Goal: Task Accomplishment & Management: Manage account settings

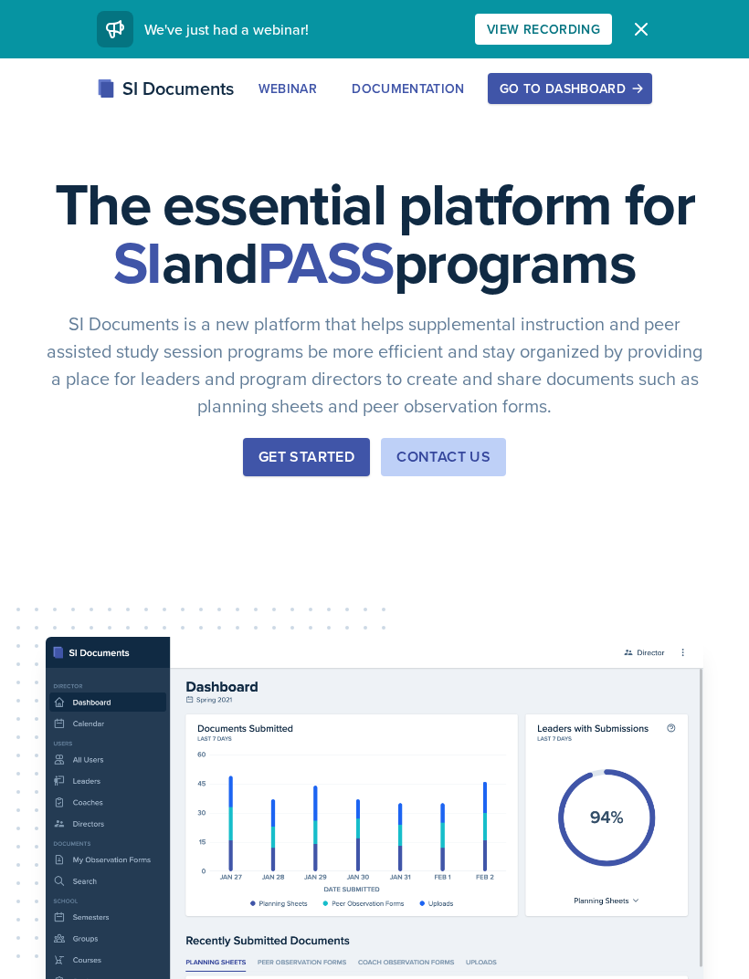
click at [598, 89] on div "Go to Dashboard" at bounding box center [569, 88] width 141 height 15
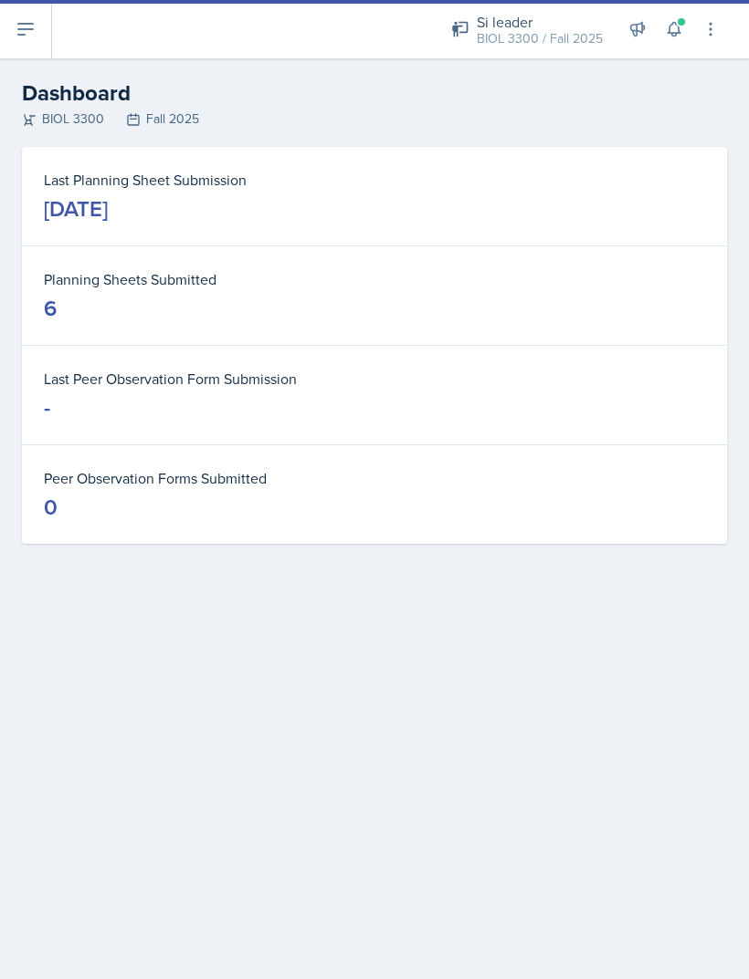
click at [47, 39] on button at bounding box center [26, 29] width 52 height 58
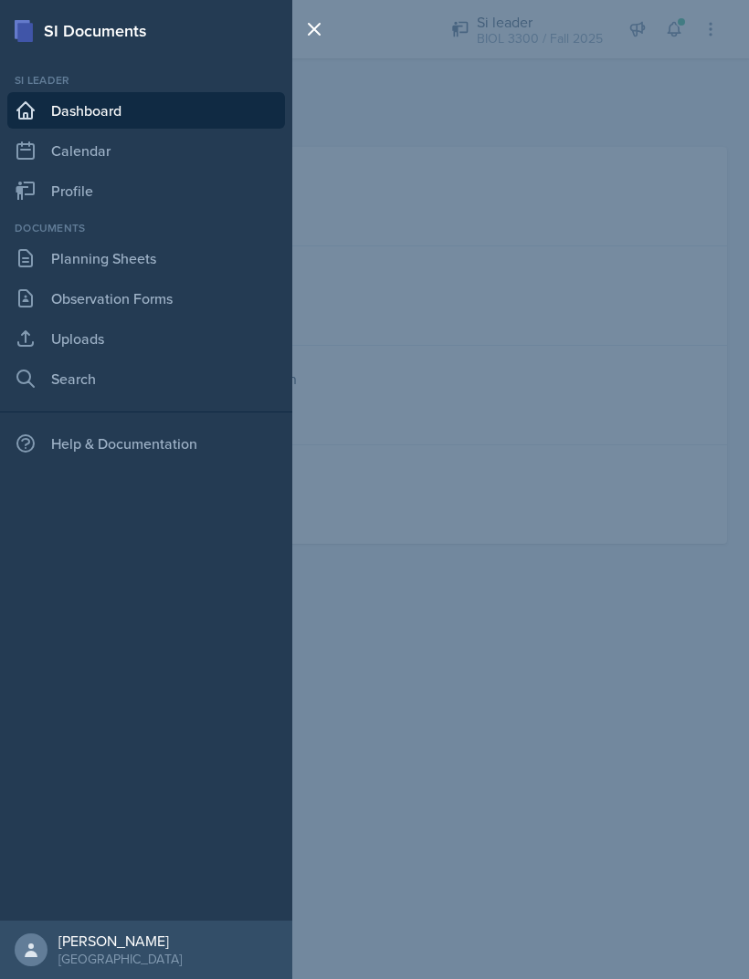
click at [162, 245] on link "Planning Sheets" at bounding box center [145, 258] width 277 height 37
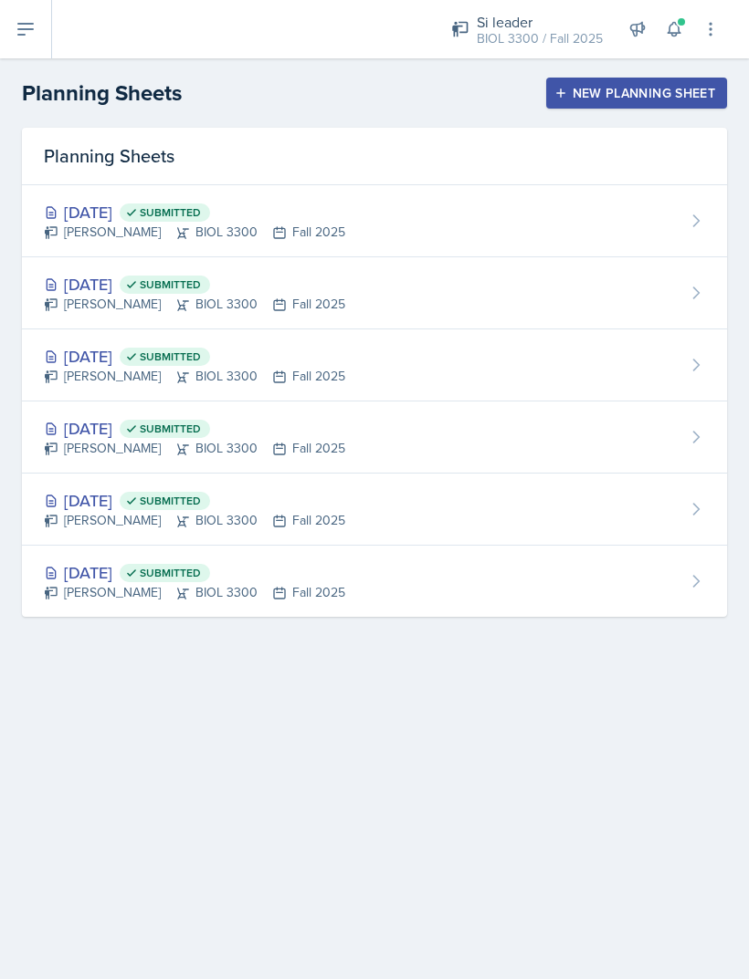
click at [661, 219] on div "Sep 11th, 2025 Submitted Roger Brown BIOL 3300 Fall 2025" at bounding box center [374, 221] width 705 height 72
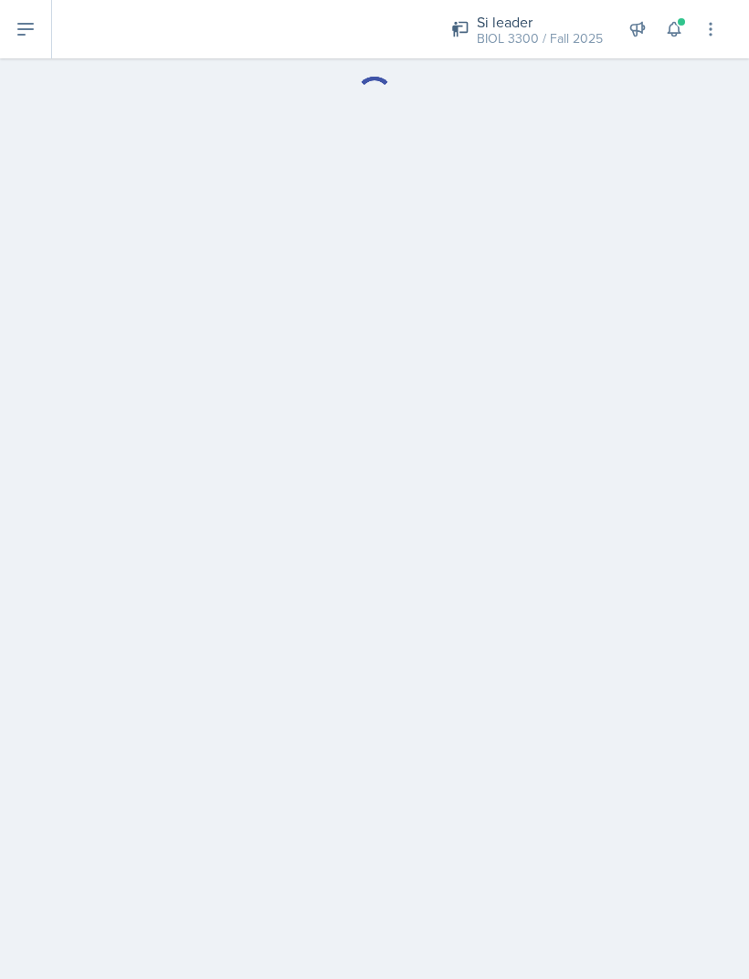
click at [32, 11] on button at bounding box center [26, 29] width 52 height 58
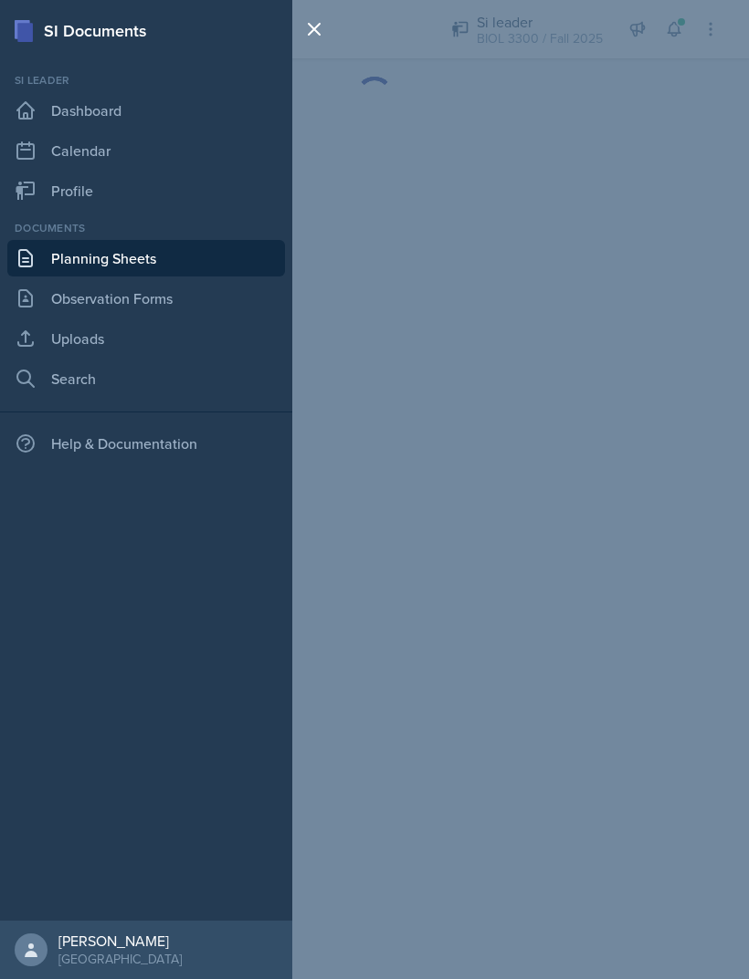
click at [424, 521] on div "SI Documents Si leader Dashboard Calendar Profile Documents Planning Sheets Obs…" at bounding box center [374, 489] width 749 height 979
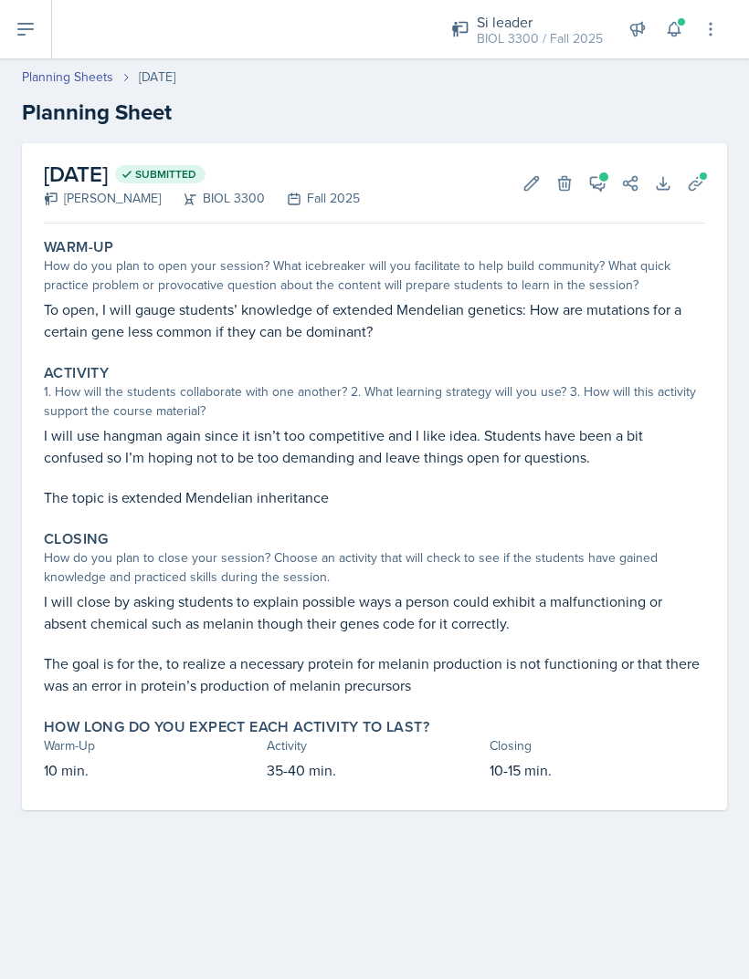
click at [577, 187] on button "Delete" at bounding box center [564, 183] width 33 height 33
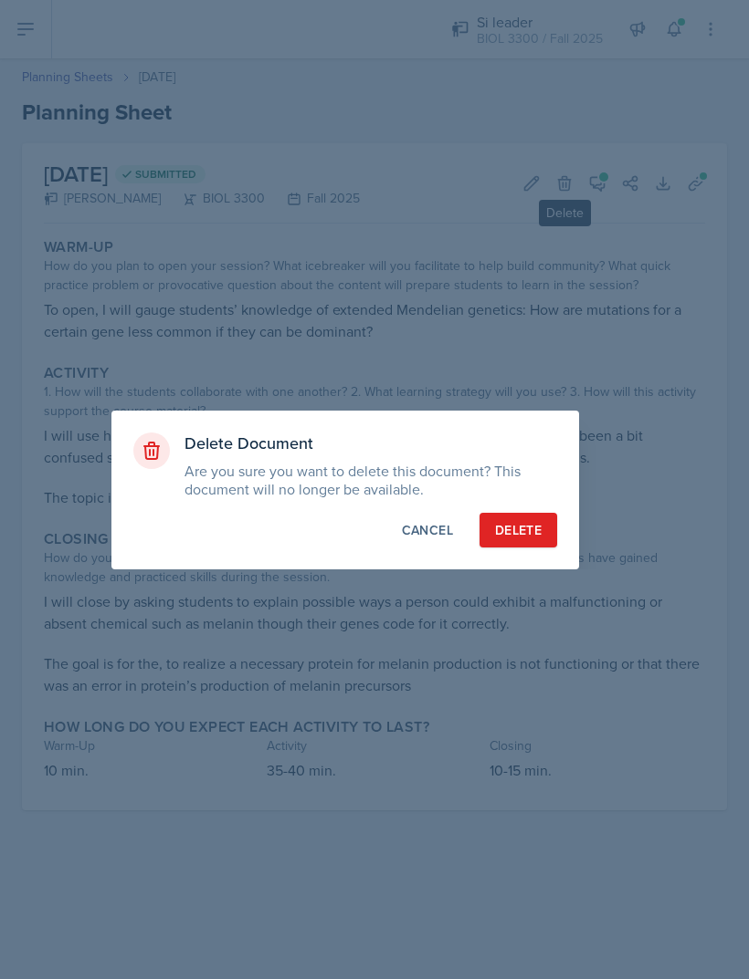
click at [416, 537] on div "Cancel" at bounding box center [427, 530] width 51 height 18
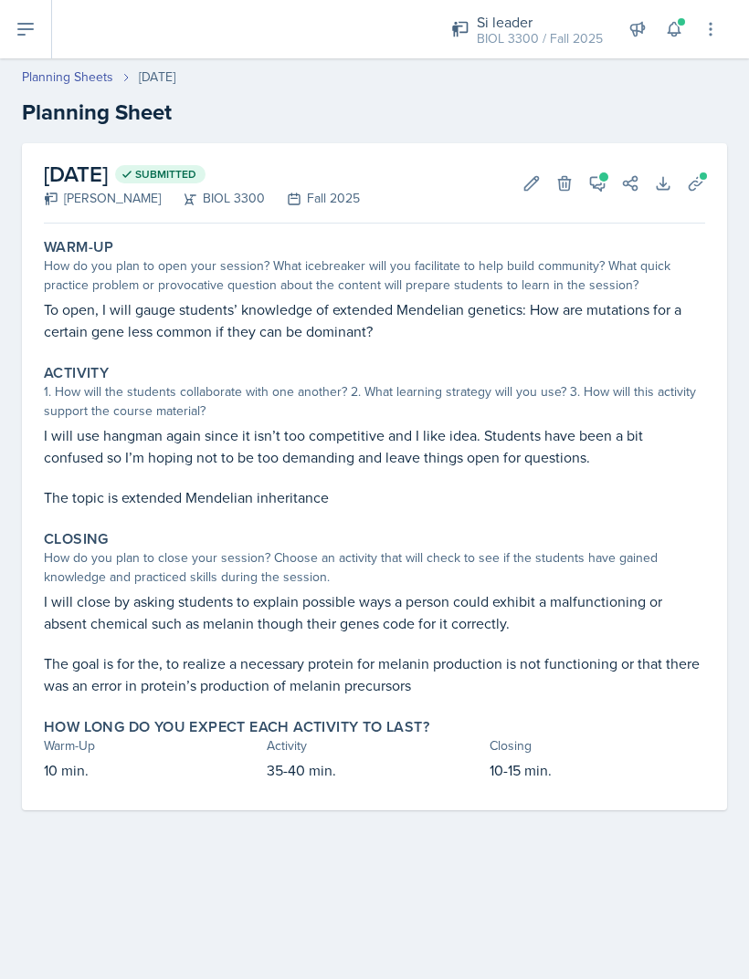
click at [594, 186] on icon at bounding box center [598, 184] width 14 height 14
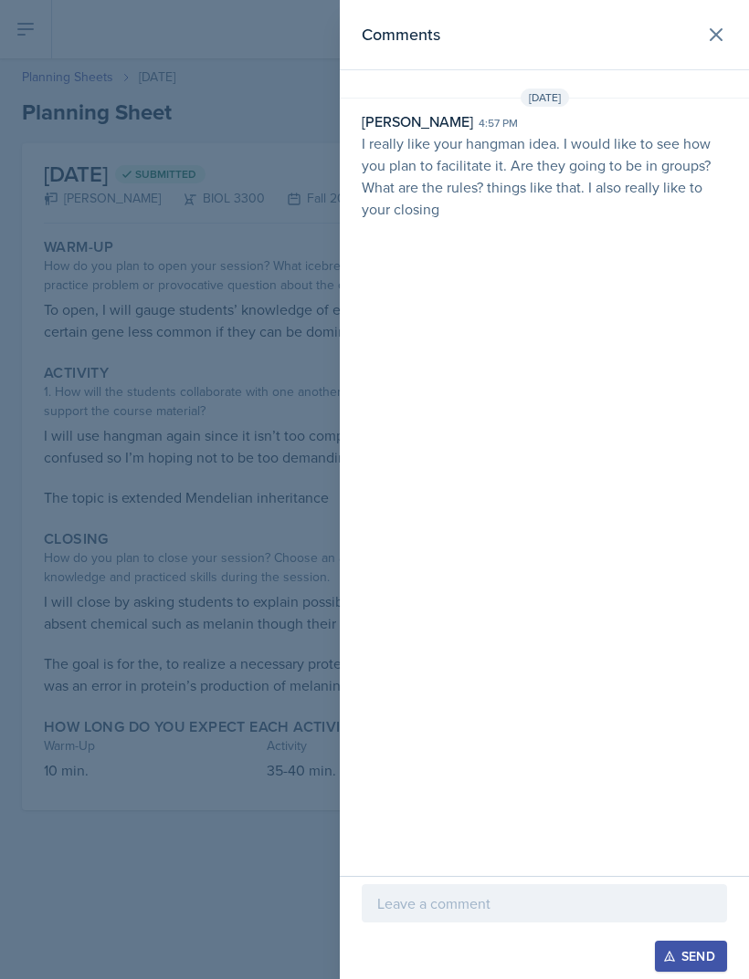
click at [555, 903] on p at bounding box center [544, 904] width 334 height 22
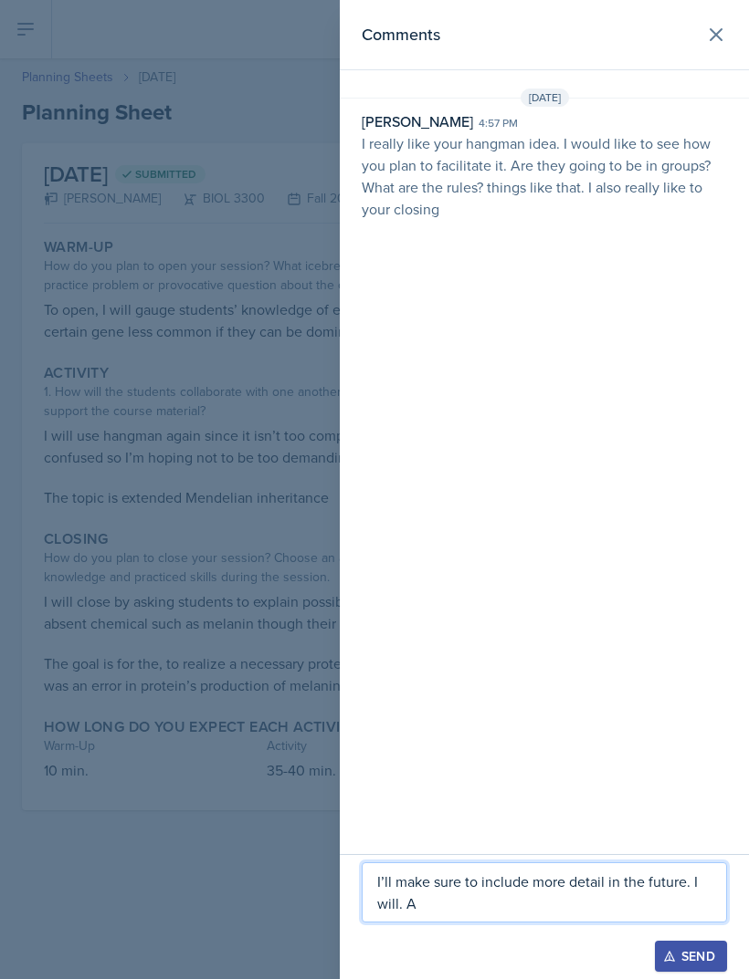
scroll to position [58, 0]
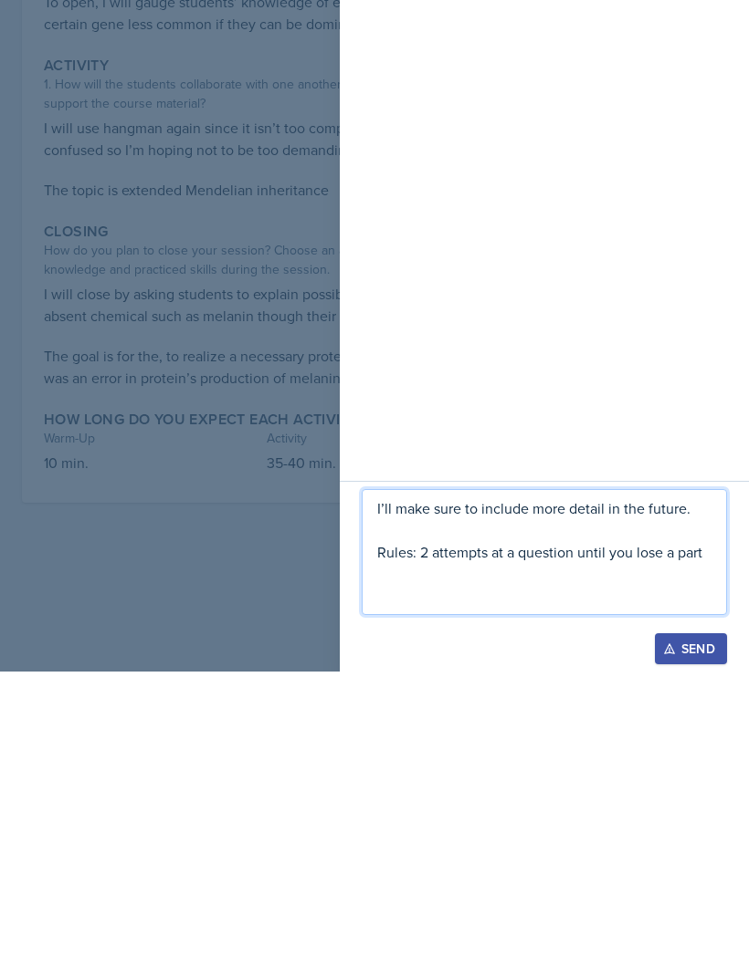
click at [710, 871] on p at bounding box center [544, 882] width 334 height 22
click at [738, 789] on div "I’ll make sure to include more detail in the future. Rules: 2 attempts at a que…" at bounding box center [544, 884] width 409 height 191
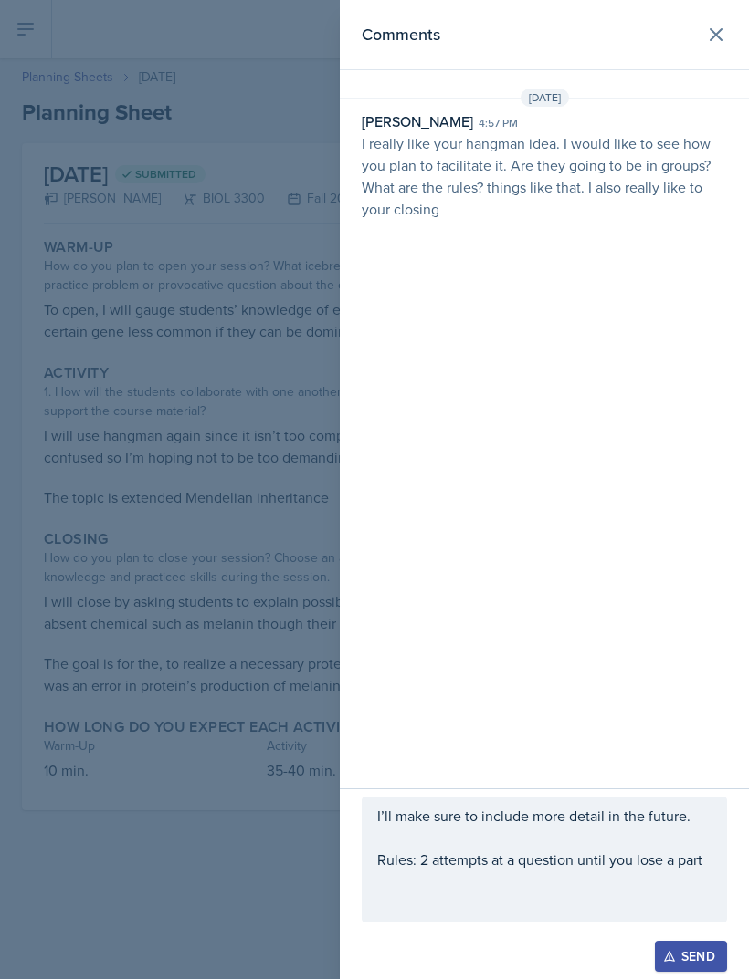
click at [623, 899] on p at bounding box center [544, 904] width 334 height 22
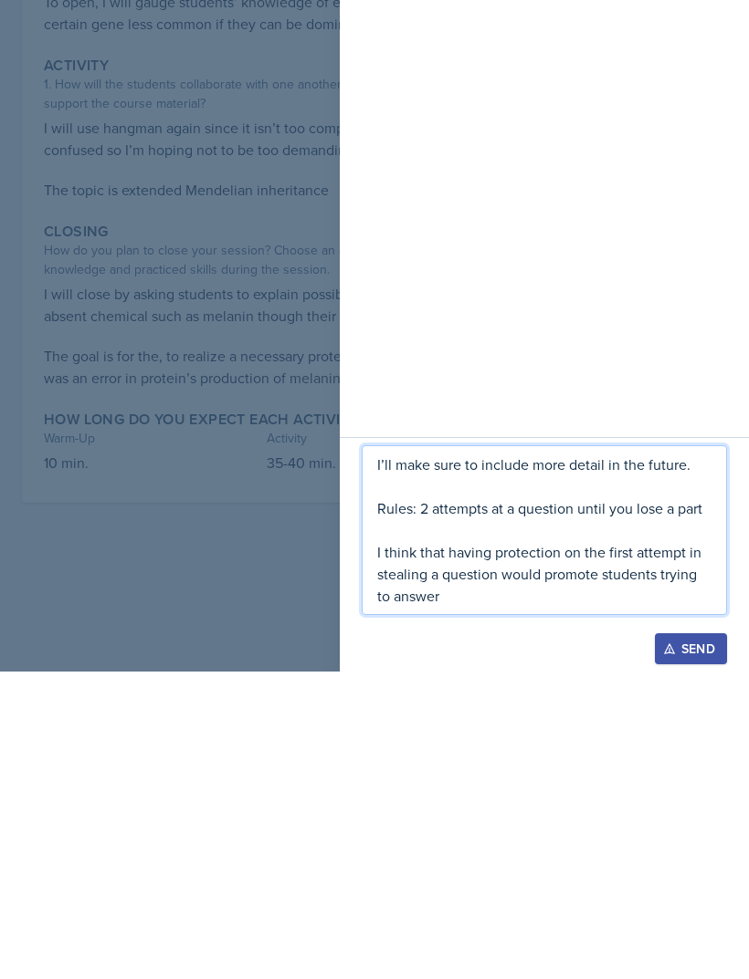
click at [560, 849] on p "I think that having protection on the first attempt in stealing a question woul…" at bounding box center [544, 882] width 334 height 66
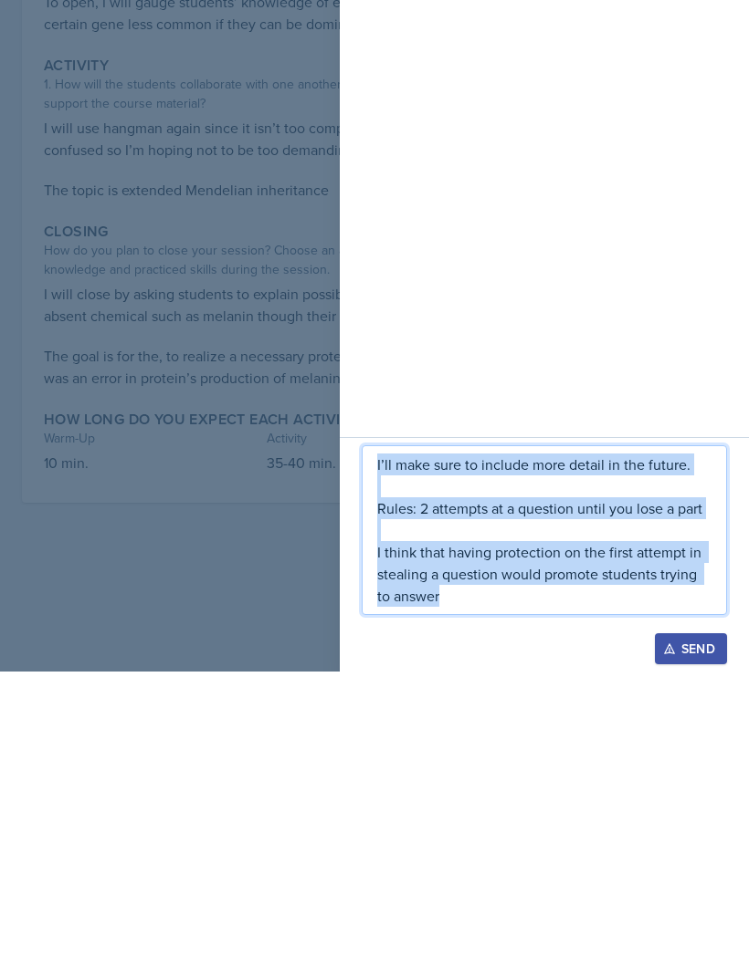
copy div "I’ll make sure to include more detail in the future. Rules: 2 attempts at a que…"
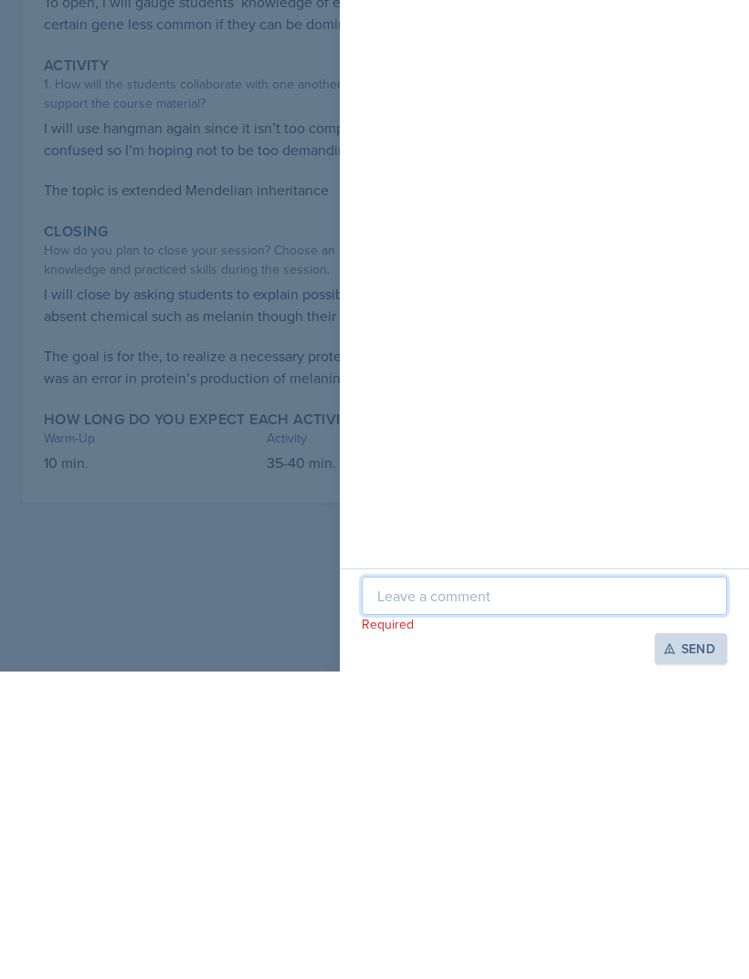
click at [126, 394] on div at bounding box center [374, 489] width 749 height 979
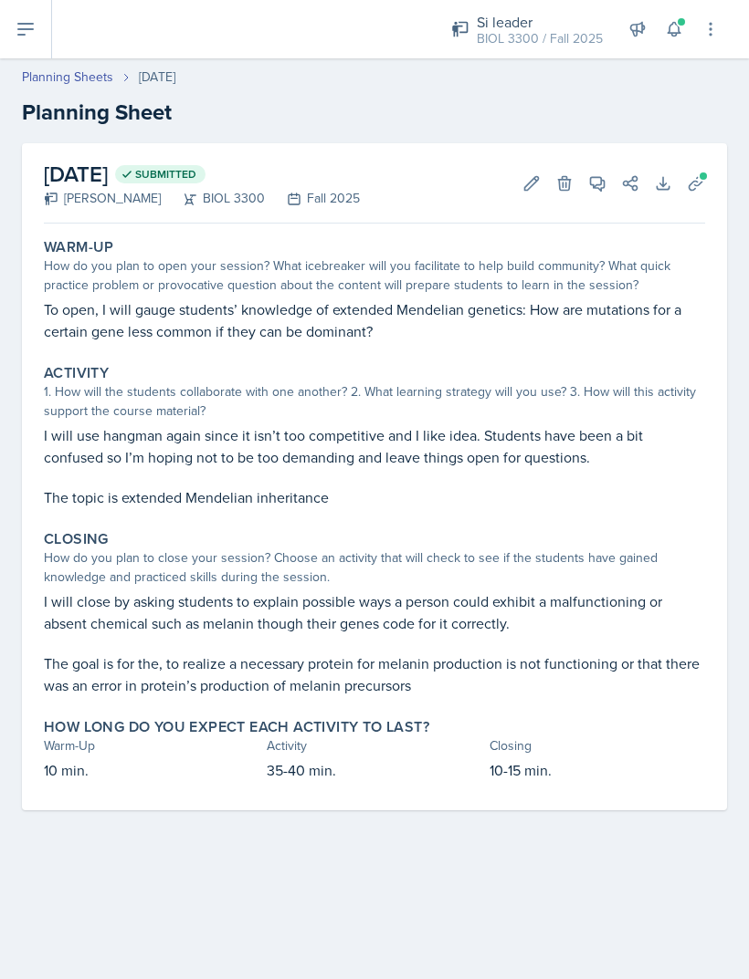
click at [653, 167] on button "Download" at bounding box center [662, 183] width 33 height 33
click at [657, 634] on p at bounding box center [374, 643] width 661 height 18
click at [694, 174] on icon at bounding box center [695, 183] width 18 height 18
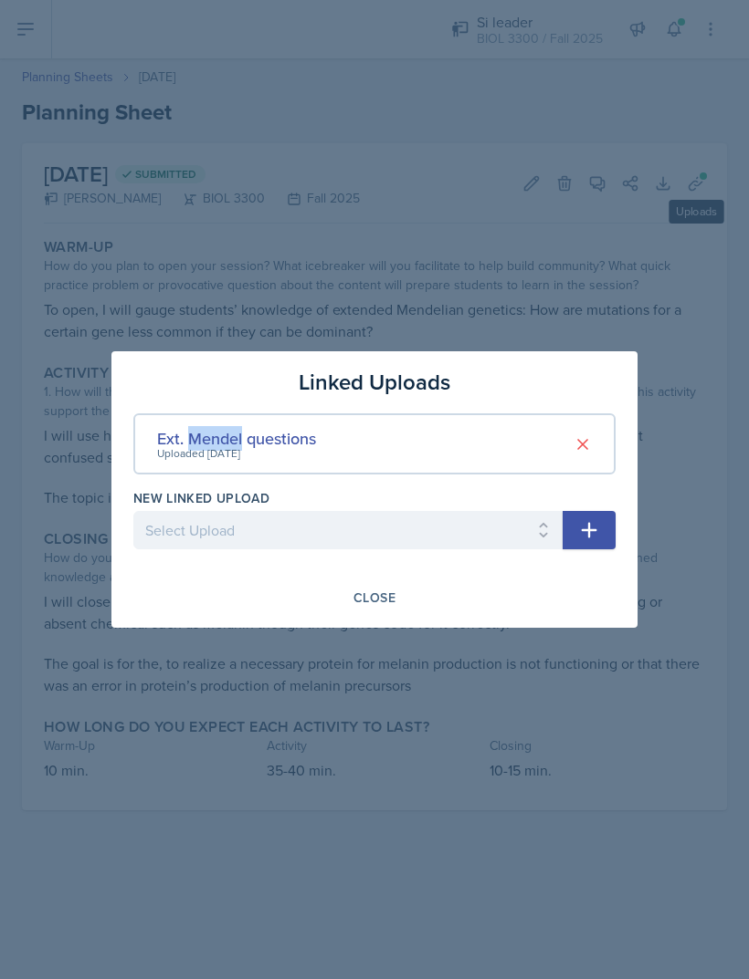
click at [270, 445] on div "Ext. Mendel questions" at bounding box center [236, 438] width 159 height 25
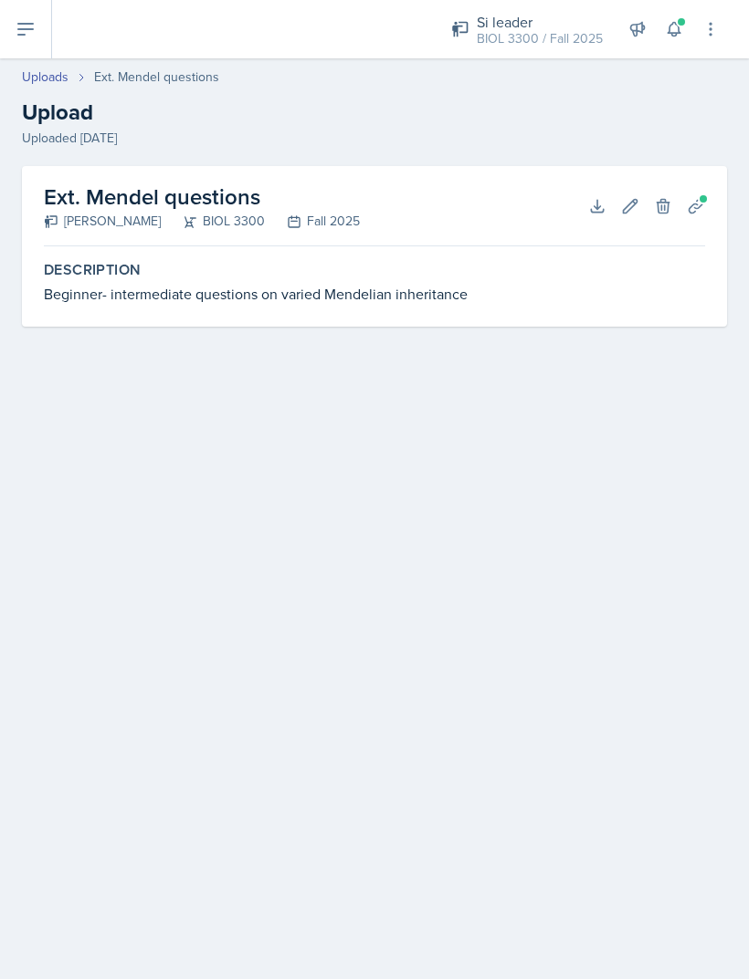
click at [598, 211] on icon at bounding box center [597, 206] width 18 height 18
click at [109, 77] on div "Ext. Mendel questions" at bounding box center [156, 77] width 125 height 19
click at [34, 73] on link "Uploads" at bounding box center [45, 77] width 47 height 19
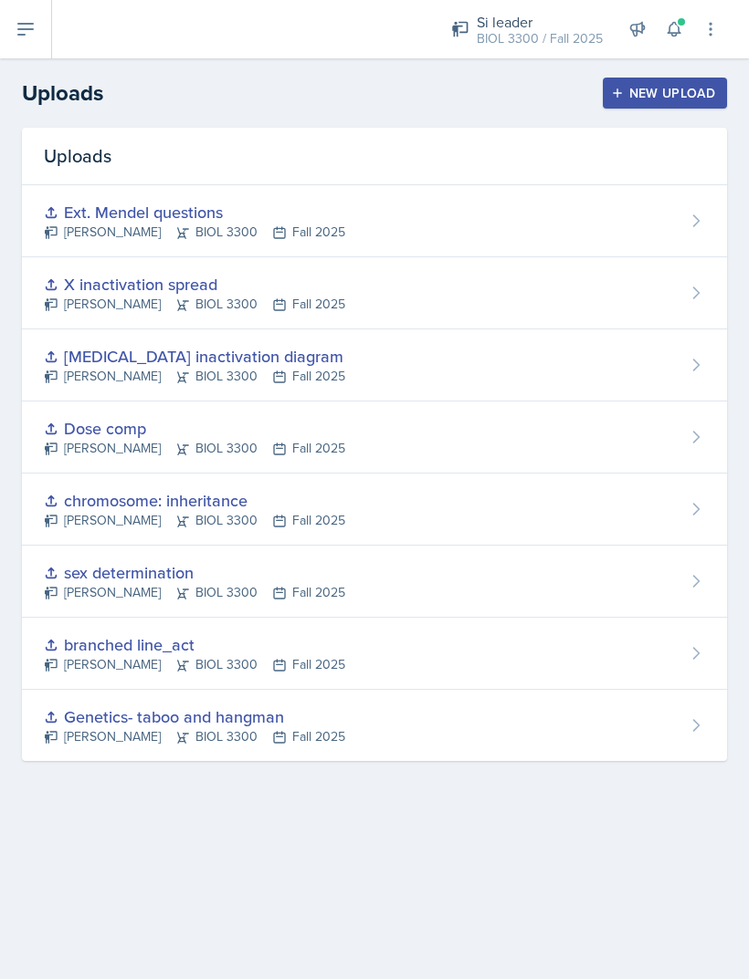
click at [37, 42] on button at bounding box center [26, 29] width 52 height 58
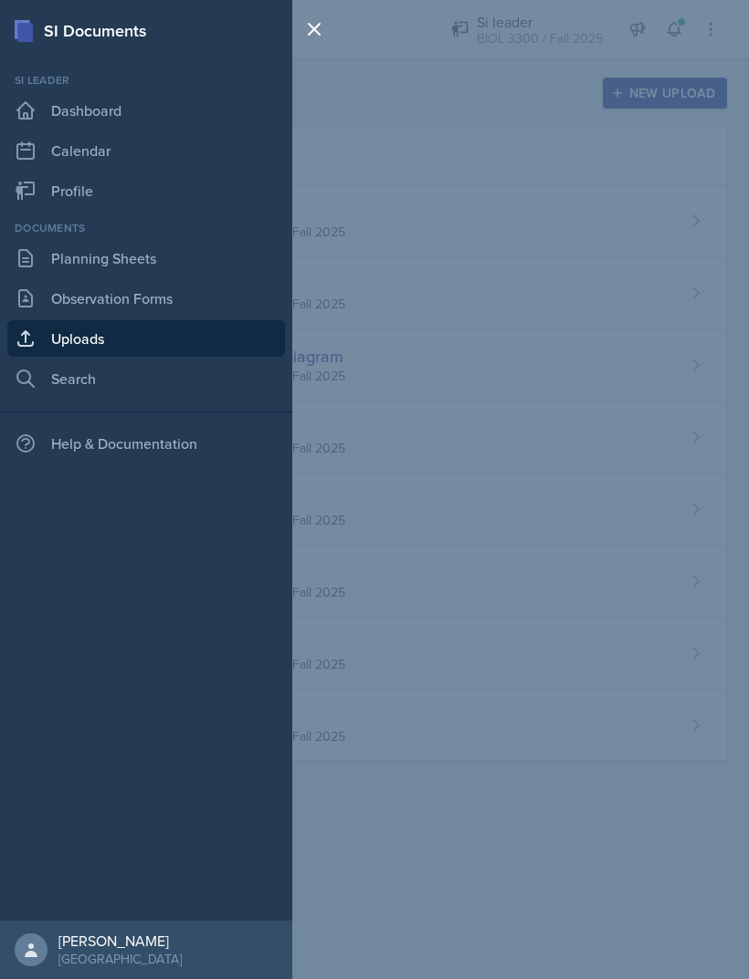
click at [52, 249] on link "Planning Sheets" at bounding box center [145, 258] width 277 height 37
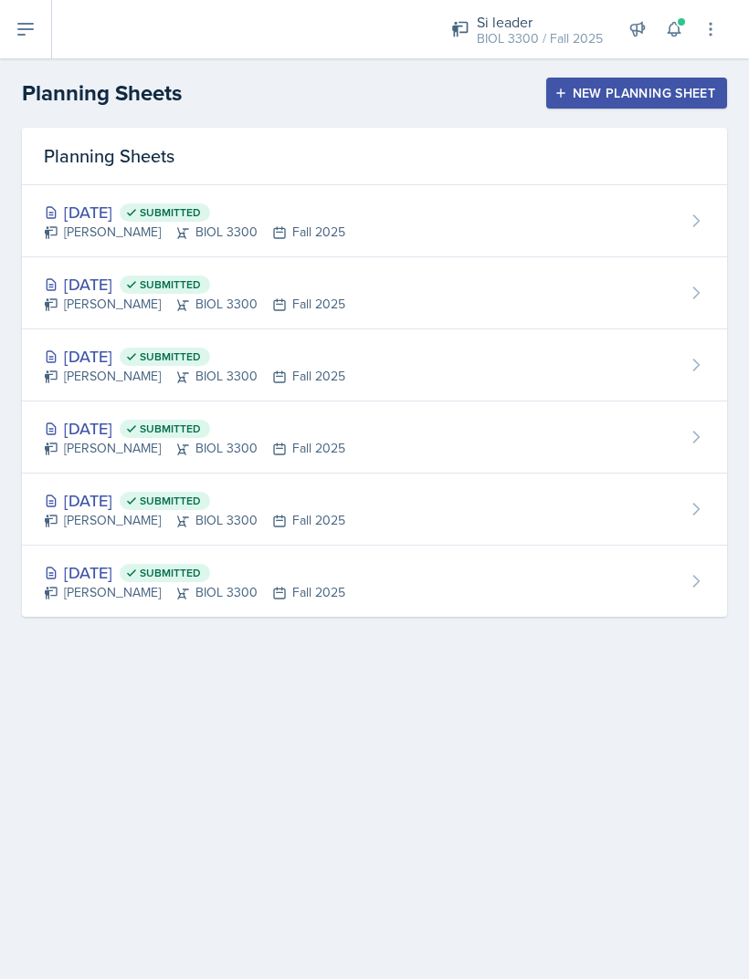
click at [103, 209] on div "Sep 11th, 2025 Submitted" at bounding box center [194, 212] width 301 height 25
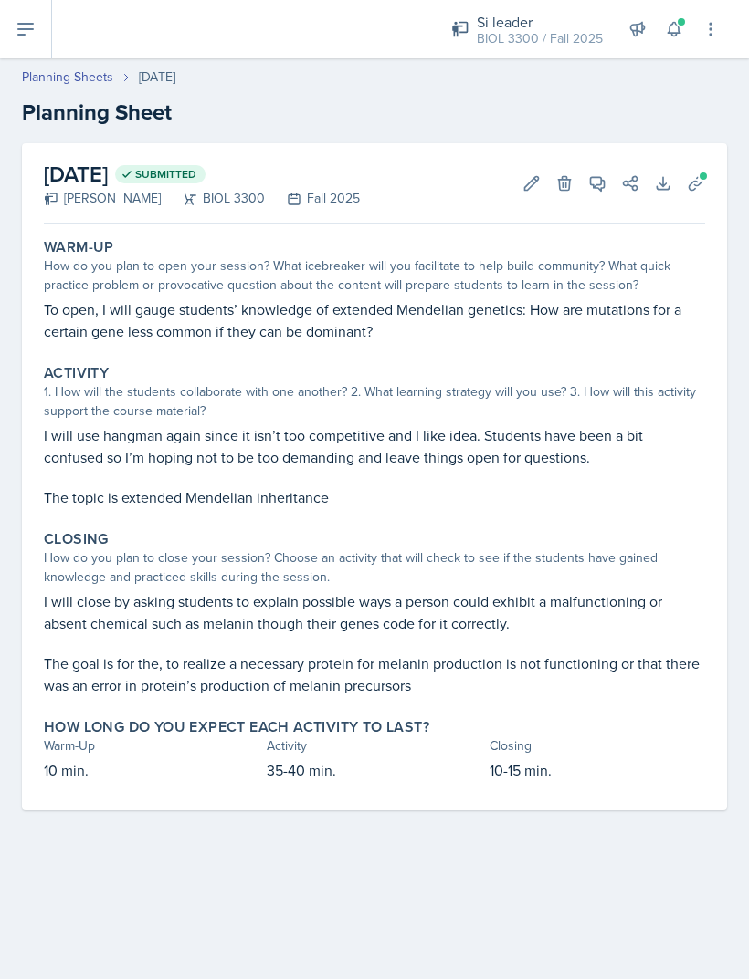
click at [699, 177] on span at bounding box center [702, 176] width 11 height 11
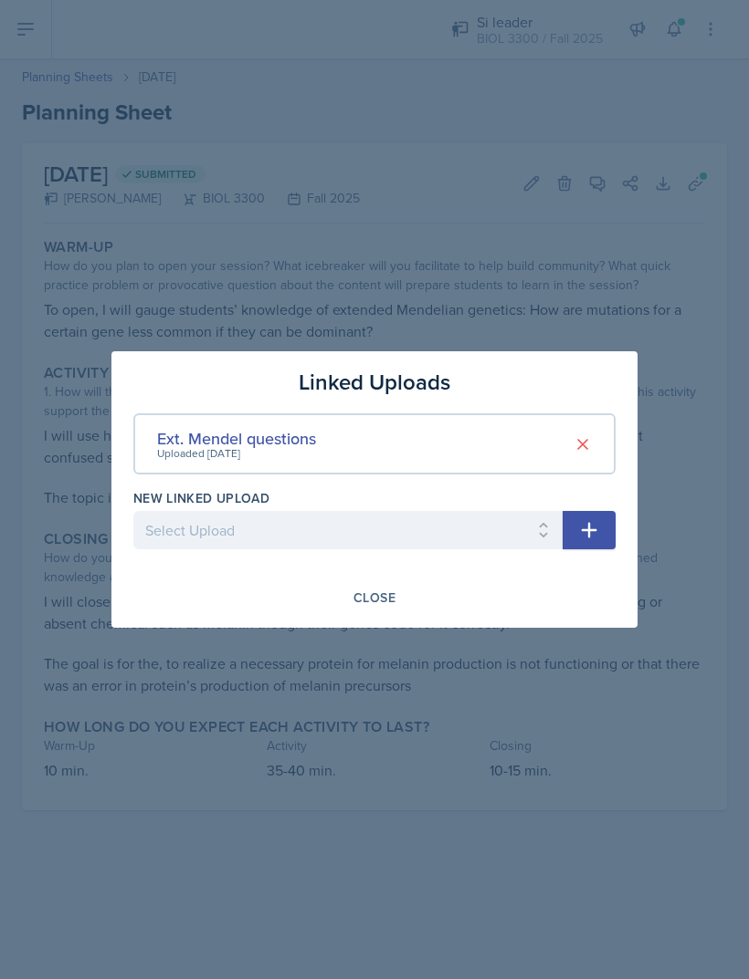
click at [288, 173] on div at bounding box center [374, 489] width 749 height 979
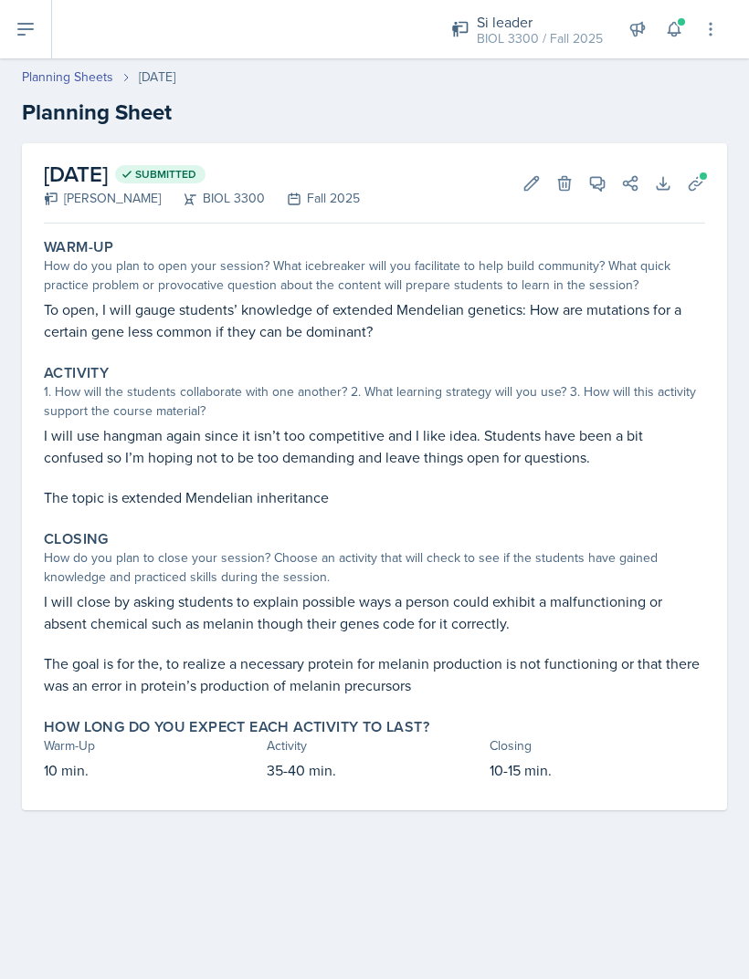
click at [9, 51] on button at bounding box center [26, 29] width 52 height 58
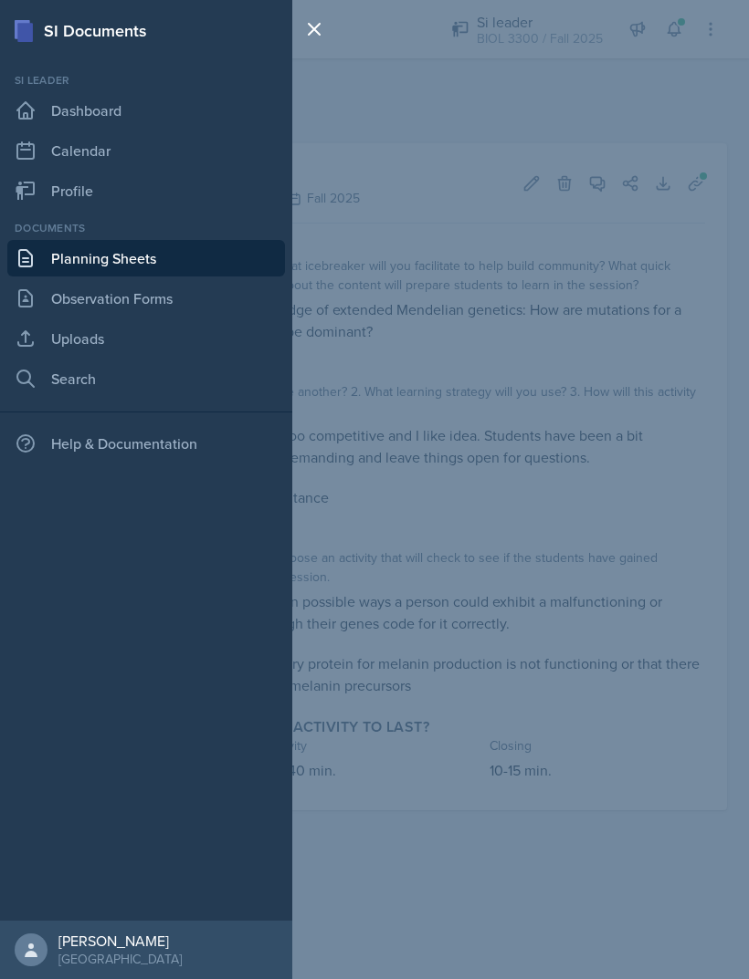
click at [370, 267] on div "SI Documents Si leader Dashboard Calendar Profile Documents Planning Sheets Obs…" at bounding box center [374, 489] width 749 height 979
